Goal: Transaction & Acquisition: Purchase product/service

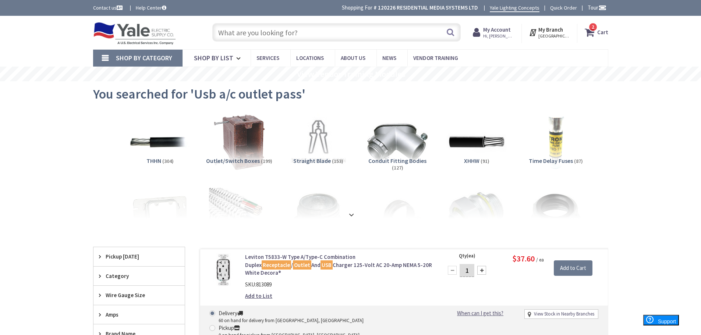
click at [308, 38] on input "text" at bounding box center [336, 32] width 249 height 18
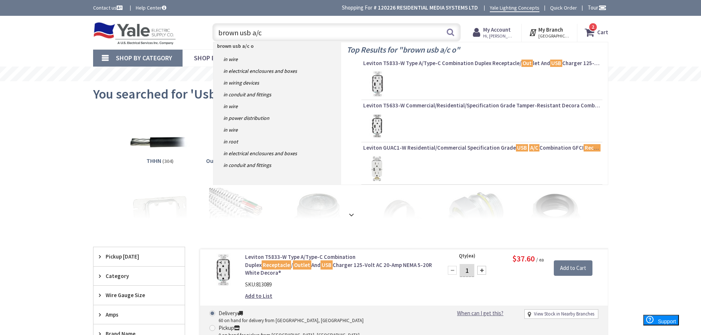
type input "brown usb a/c"
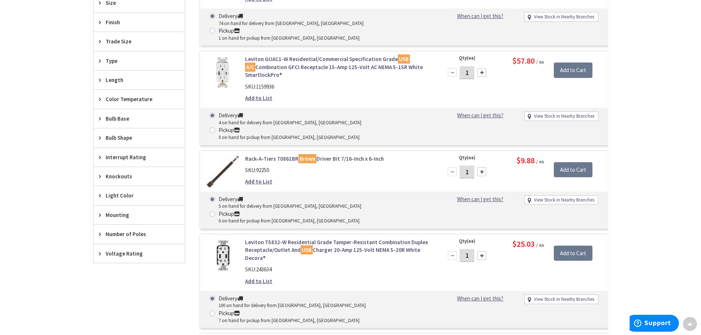
scroll to position [442, 0]
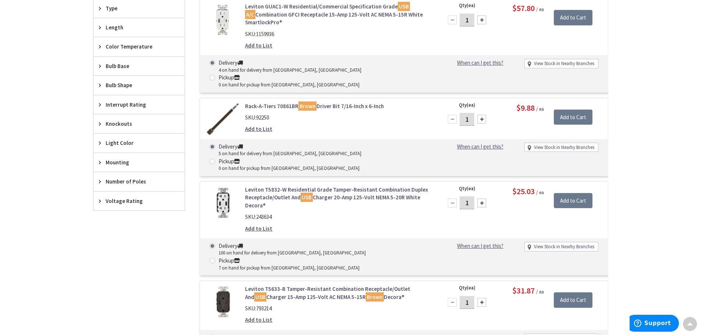
click at [302, 285] on link "Leviton T5633-B Tamper-Resistant Combination Receptacle/Outlet And USB Charger …" at bounding box center [338, 293] width 187 height 16
